Goal: Check status: Check status

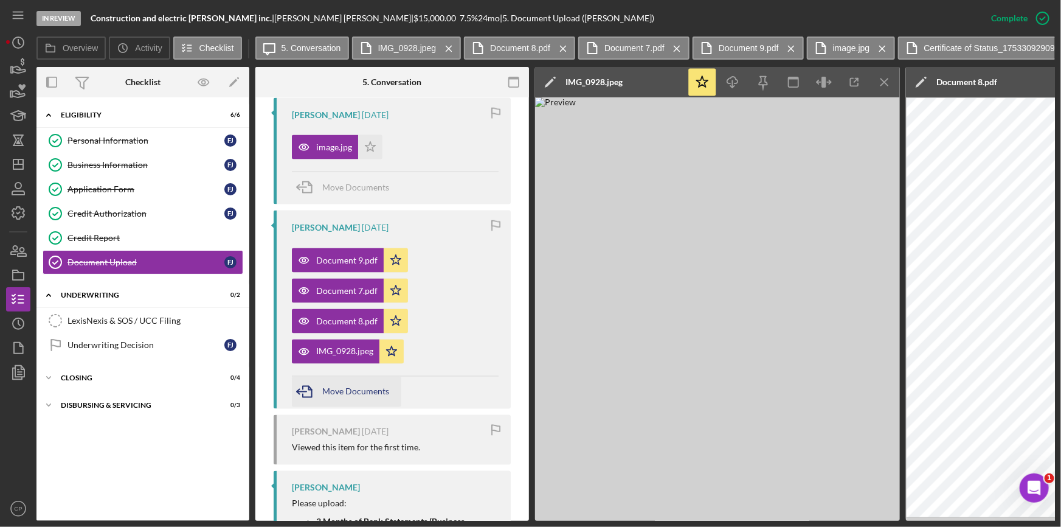
scroll to position [798, 0]
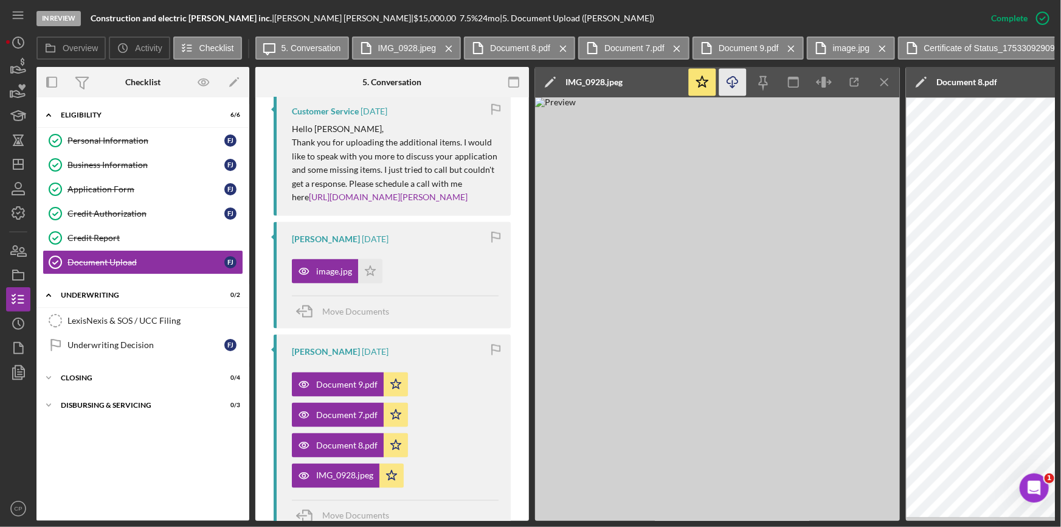
click at [724, 84] on icon "Icon/Download" at bounding box center [732, 82] width 27 height 27
click at [885, 81] on line "button" at bounding box center [884, 81] width 7 height 7
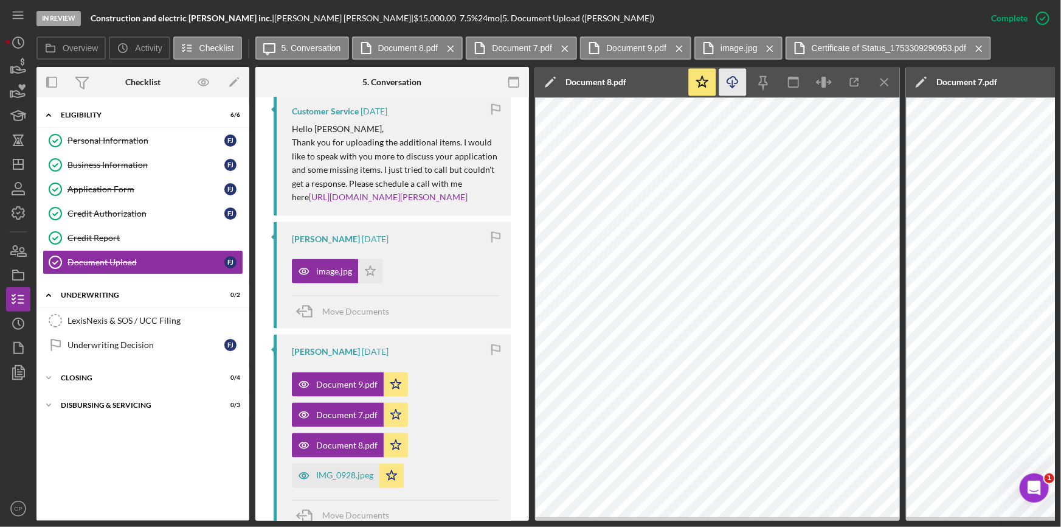
click at [728, 86] on icon "Icon/Download" at bounding box center [732, 82] width 27 height 27
click at [886, 87] on icon "Icon/Menu Close" at bounding box center [884, 82] width 27 height 27
click at [729, 87] on icon "Icon/Download" at bounding box center [732, 82] width 27 height 27
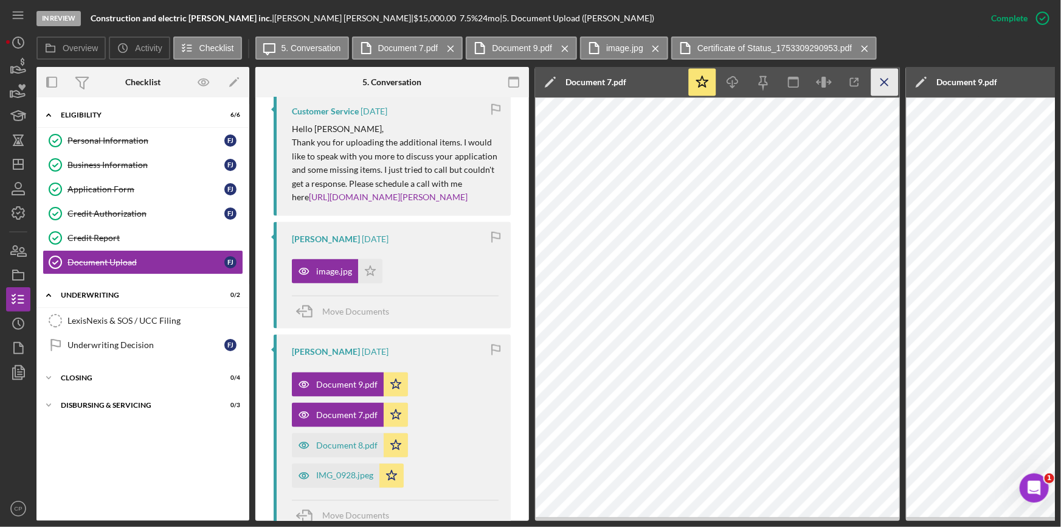
click at [881, 85] on line "button" at bounding box center [884, 81] width 7 height 7
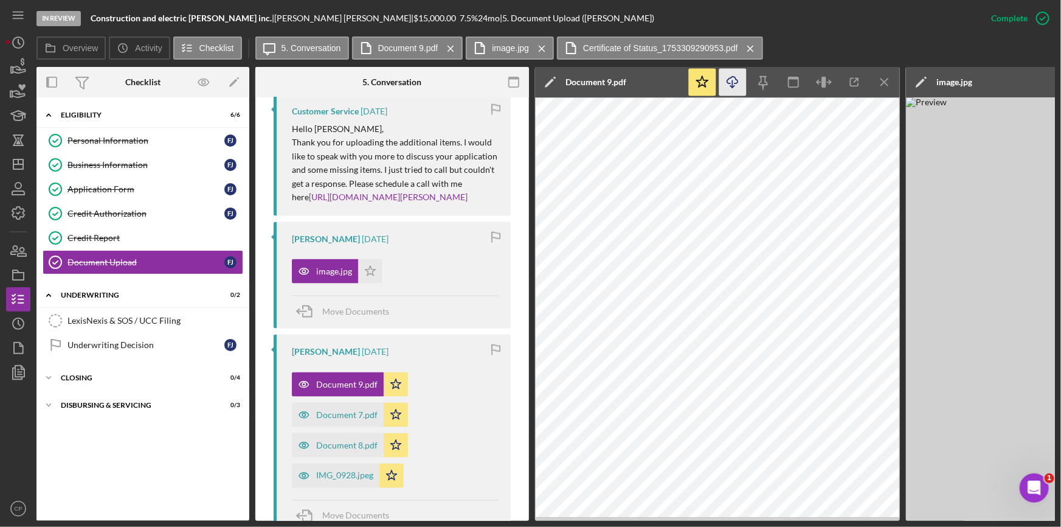
click at [733, 87] on line "button" at bounding box center [733, 83] width 0 height 7
click at [887, 81] on icon "Icon/Menu Close" at bounding box center [884, 82] width 27 height 27
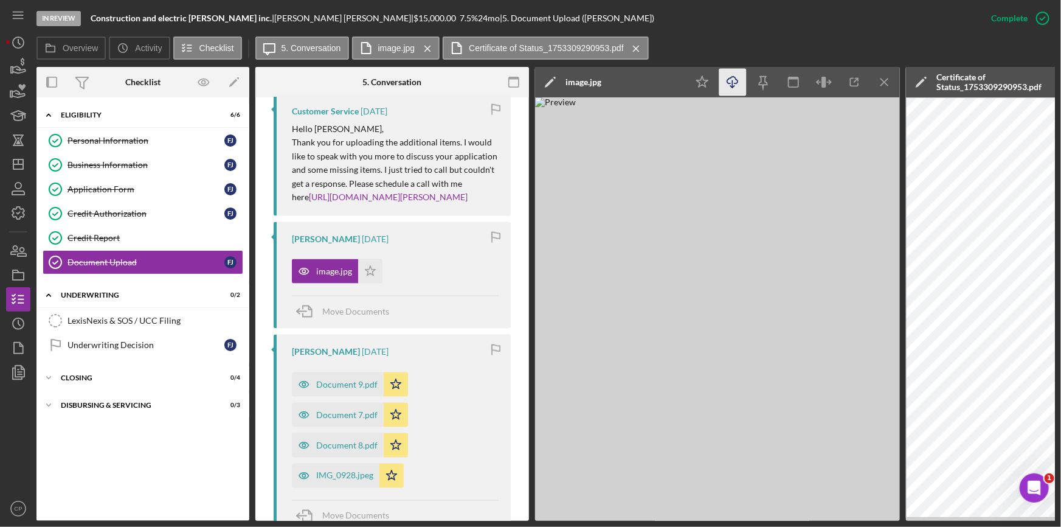
click at [722, 82] on icon "Icon/Download" at bounding box center [732, 82] width 27 height 27
click at [885, 83] on icon "Icon/Menu Close" at bounding box center [884, 82] width 27 height 27
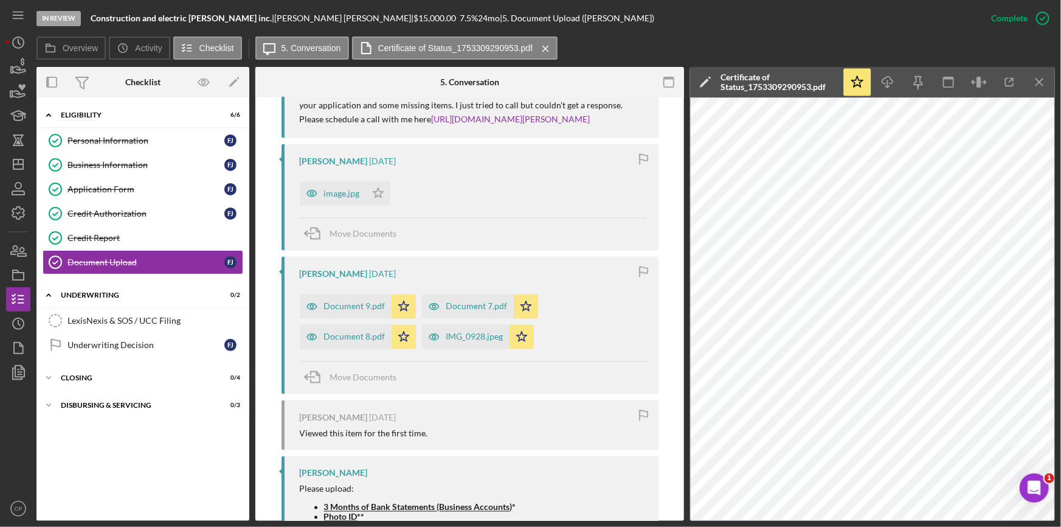
scroll to position [748, 0]
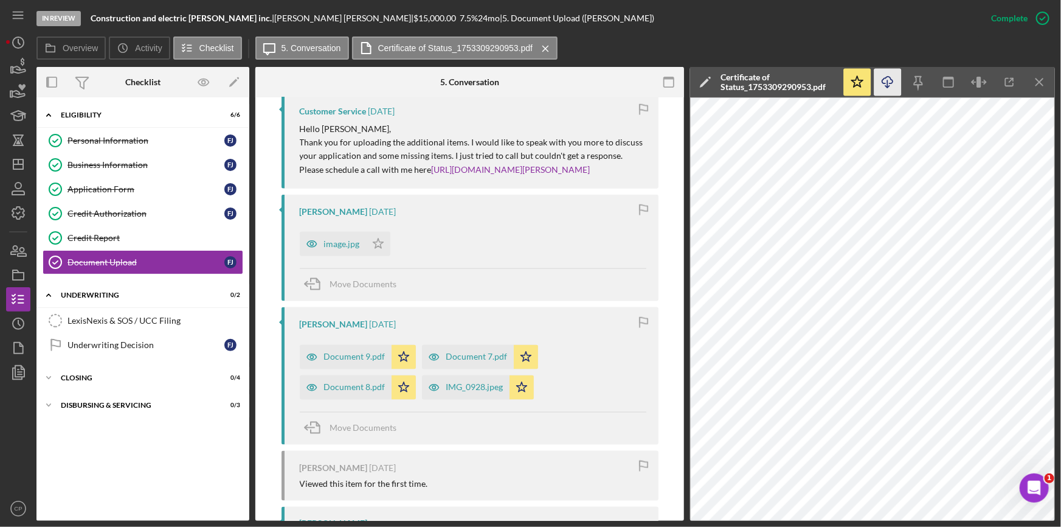
click at [891, 85] on icon "Icon/Download" at bounding box center [887, 82] width 27 height 27
click at [90, 167] on div "Business Information" at bounding box center [145, 165] width 157 height 10
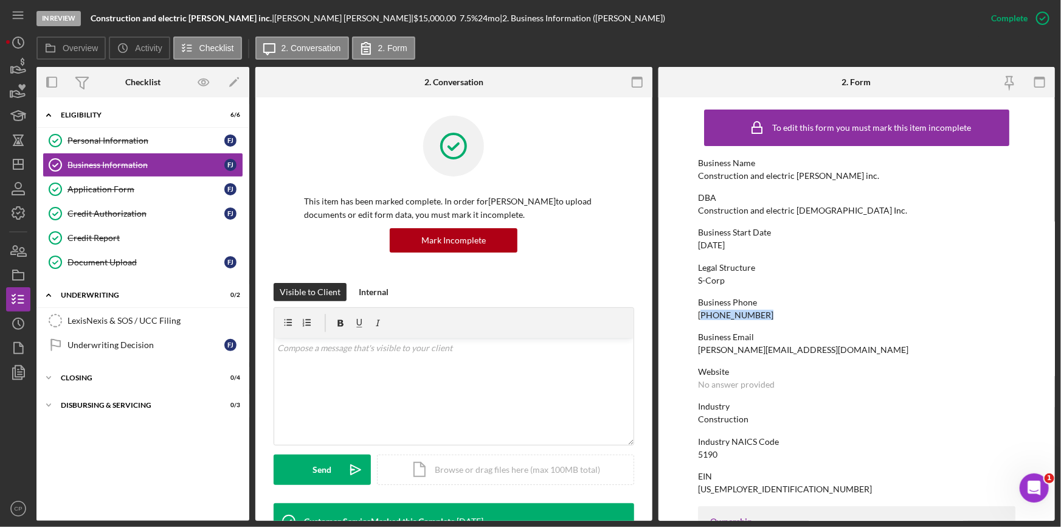
drag, startPoint x: 699, startPoint y: 315, endPoint x: 771, endPoint y: 312, distance: 71.8
click at [771, 312] on div "Business Phone [PHONE_NUMBER]" at bounding box center [856, 308] width 317 height 22
copy div "949) 371-1412"
click at [107, 132] on link "Personal Information Personal Information F J" at bounding box center [143, 140] width 201 height 24
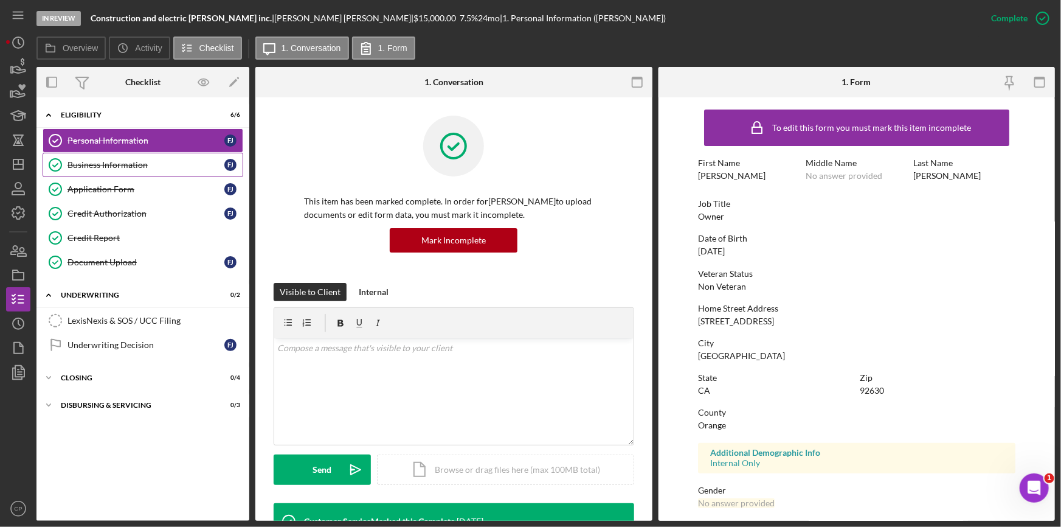
click at [102, 162] on div "Business Information" at bounding box center [145, 165] width 157 height 10
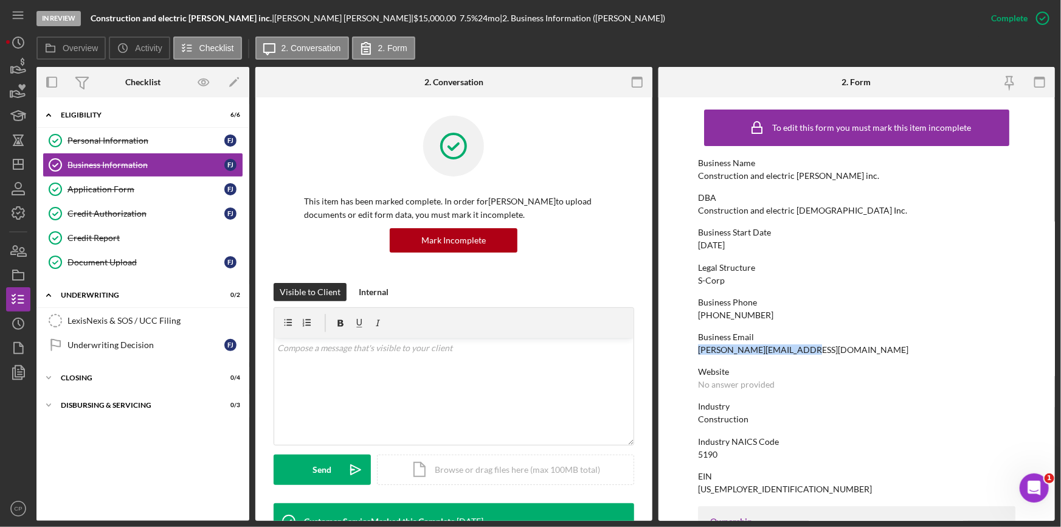
drag, startPoint x: 693, startPoint y: 345, endPoint x: 795, endPoint y: 346, distance: 102.1
click at [795, 346] on form "To edit this form you must mark this item incomplete Business Name Construction…" at bounding box center [856, 308] width 397 height 423
